Goal: Task Accomplishment & Management: Manage account settings

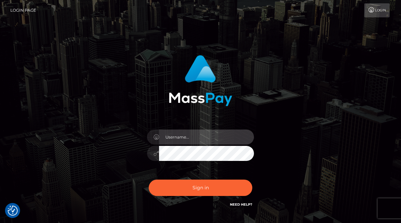
click at [191, 139] on input "text" at bounding box center [206, 137] width 95 height 15
type input "[EMAIL_ADDRESS][DOMAIN_NAME]"
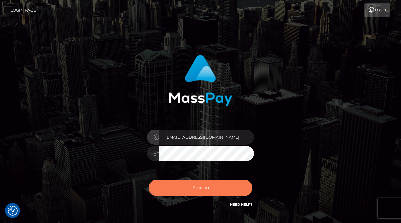
click at [209, 185] on button "Sign in" at bounding box center [201, 188] width 104 height 16
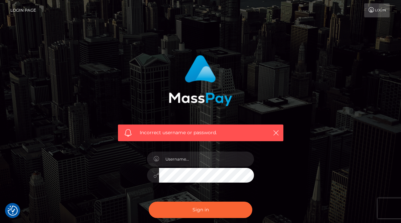
click at [287, 167] on div "Incorrect username or password." at bounding box center [201, 143] width 176 height 186
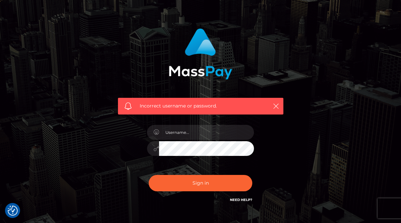
scroll to position [40, 0]
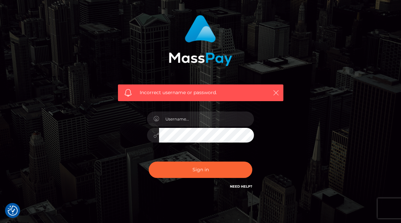
click at [279, 90] on icon "button" at bounding box center [276, 93] width 7 height 7
